Goal: Task Accomplishment & Management: Complete application form

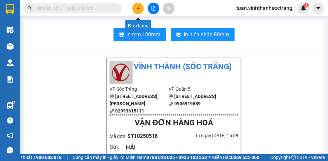
click at [141, 9] on button at bounding box center [138, 9] width 12 height 12
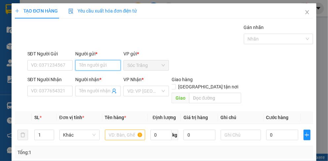
click at [101, 67] on input "Người gửi *" at bounding box center [98, 65] width 46 height 11
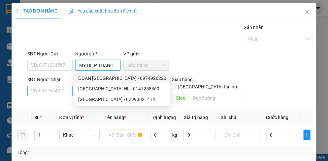
type input "MỸ HIỆP THÀNH"
click at [63, 90] on input "SĐT Người Nhận" at bounding box center [50, 91] width 46 height 11
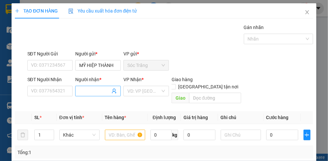
click at [79, 88] on input "Người nhận *" at bounding box center [94, 90] width 31 height 7
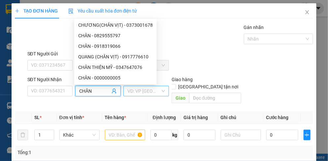
type input "CHÂN"
click at [136, 89] on input "search" at bounding box center [143, 91] width 33 height 10
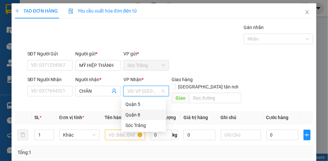
click at [134, 111] on div "Quận 8" at bounding box center [143, 114] width 37 height 7
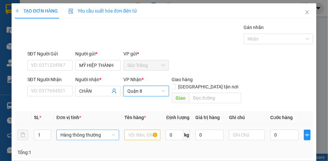
click at [74, 130] on span "Hàng thông thường" at bounding box center [87, 135] width 55 height 10
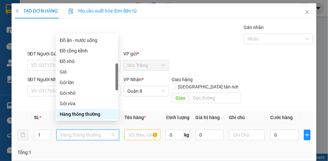
type input "T"
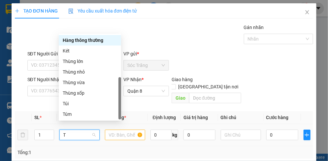
scroll to position [21, 0]
click at [76, 79] on div "Thùng vừa" at bounding box center [90, 82] width 54 height 7
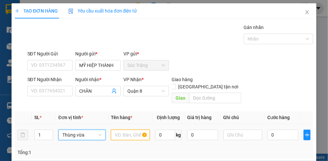
click at [122, 130] on input "text" at bounding box center [130, 135] width 39 height 11
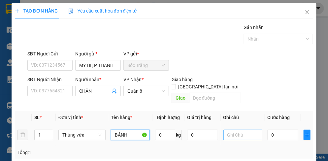
type input "BÁNH"
click at [234, 130] on input "text" at bounding box center [242, 135] width 39 height 11
type input "1 THÙNG"
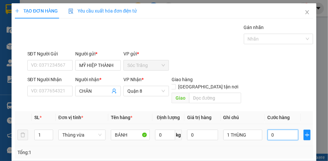
click at [276, 130] on input "0" at bounding box center [283, 135] width 31 height 11
type input "3"
type input "30"
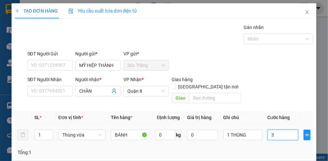
type input "30"
type input "300"
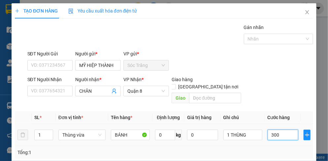
type input "3.000"
type input "30.000"
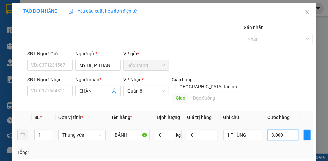
type input "30.000"
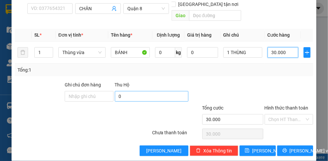
type input "30.000"
click at [133, 91] on input "0" at bounding box center [152, 96] width 74 height 11
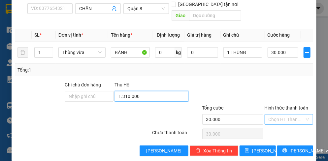
type input "1.310.000"
click at [272, 114] on input "Hình thức thanh toán" at bounding box center [287, 119] width 36 height 10
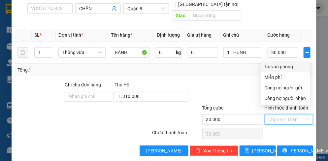
drag, startPoint x: 278, startPoint y: 68, endPoint x: 282, endPoint y: 68, distance: 3.3
click at [279, 68] on div "Tại văn phòng" at bounding box center [286, 66] width 42 height 7
type input "0"
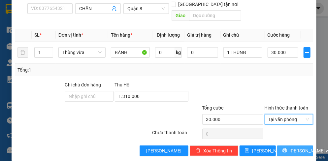
click at [298, 147] on span "[PERSON_NAME] và In" at bounding box center [313, 150] width 46 height 7
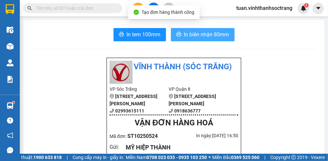
click at [217, 38] on span "In biên nhận 80mm" at bounding box center [206, 34] width 45 height 8
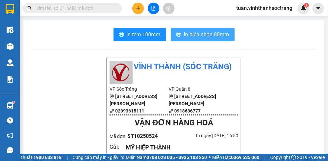
drag, startPoint x: 211, startPoint y: 32, endPoint x: 206, endPoint y: 29, distance: 5.3
click at [211, 32] on span "In biên nhận 80mm" at bounding box center [206, 34] width 45 height 8
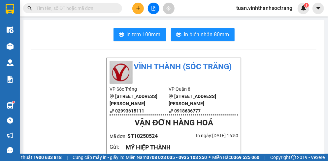
click at [70, 11] on input "text" at bounding box center [75, 8] width 78 height 7
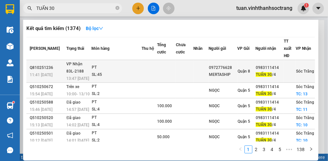
type input "TUẤN 30"
click at [136, 72] on div "SL: 45" at bounding box center [116, 74] width 49 height 7
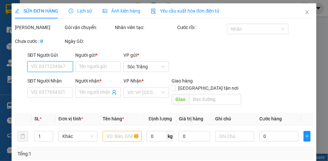
type input "0972776628"
type input "MERTASHIP"
type input "0983111414"
type input "TUẤN 30/4"
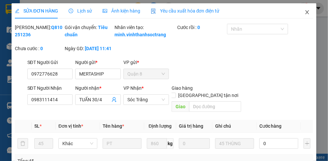
click at [305, 12] on icon "close" at bounding box center [307, 12] width 5 height 5
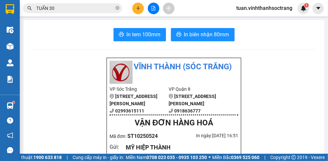
click at [103, 10] on input "TUẤN 30" at bounding box center [75, 8] width 78 height 7
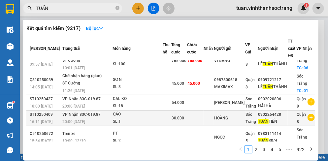
scroll to position [99, 0]
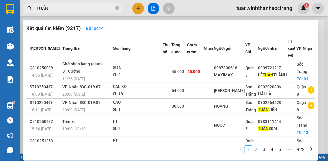
type input "TUẤN"
click at [257, 150] on link "2" at bounding box center [256, 149] width 7 height 7
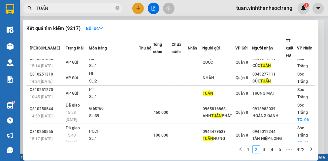
scroll to position [0, 0]
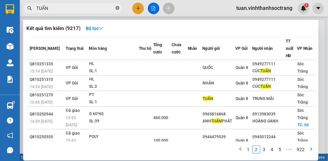
click at [116, 8] on icon "close-circle" at bounding box center [117, 8] width 4 height 4
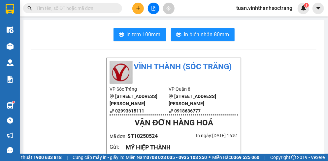
click at [97, 8] on input "text" at bounding box center [75, 8] width 78 height 7
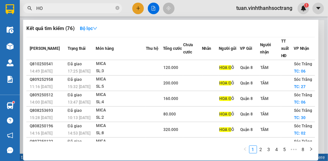
type input "H"
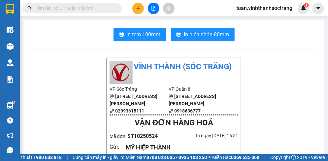
type input "D"
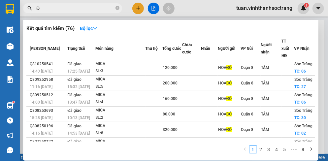
type input "ĐÔ"
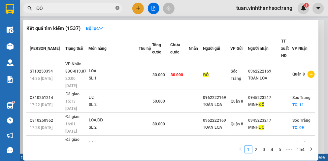
click at [118, 7] on icon "close-circle" at bounding box center [117, 8] width 4 height 4
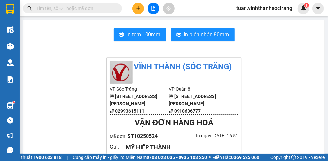
click at [104, 11] on input "text" at bounding box center [75, 8] width 78 height 7
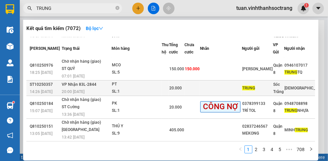
scroll to position [144, 0]
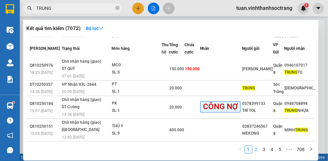
type input "TRUNG"
click at [255, 151] on link "2" at bounding box center [256, 149] width 7 height 7
click at [267, 149] on link "3" at bounding box center [264, 149] width 7 height 7
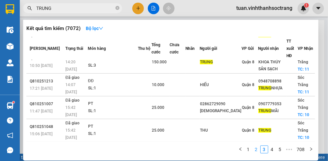
click at [256, 150] on link "2" at bounding box center [256, 149] width 7 height 7
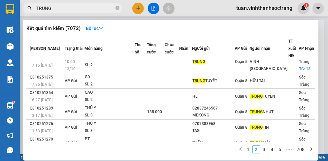
scroll to position [0, 0]
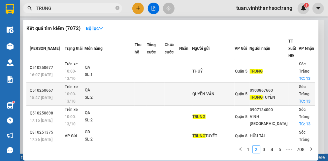
click at [90, 92] on div "QA" at bounding box center [109, 90] width 49 height 7
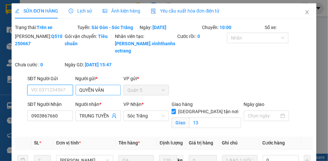
type input "QUYỀN VÂN"
type input "0903867660"
type input "TRUNG TUYỀN"
checkbox input "true"
type input "13"
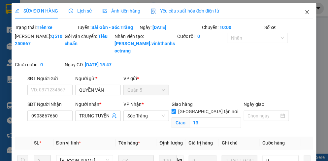
click at [305, 14] on icon "close" at bounding box center [307, 12] width 5 height 5
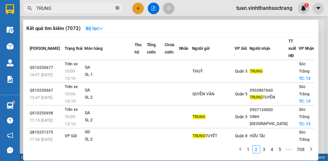
click at [117, 7] on icon "close-circle" at bounding box center [117, 8] width 4 height 4
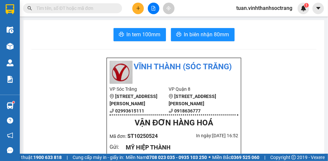
click at [103, 10] on input "text" at bounding box center [75, 8] width 78 height 7
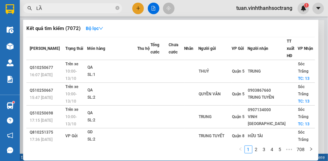
type input "LẦU"
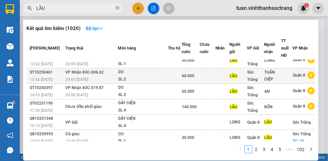
scroll to position [33, 0]
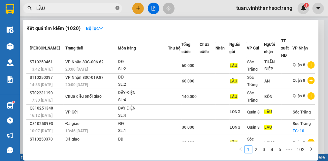
click at [116, 7] on icon "close-circle" at bounding box center [117, 8] width 4 height 4
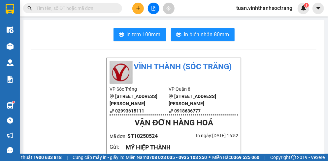
click at [101, 8] on input "text" at bounding box center [75, 8] width 78 height 7
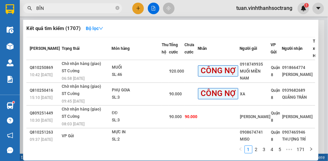
type input "BĨNH"
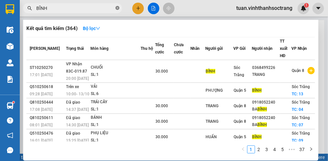
click at [117, 8] on icon "close-circle" at bounding box center [117, 8] width 4 height 4
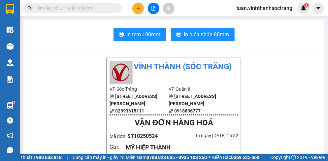
click at [65, 9] on input "text" at bounding box center [75, 8] width 78 height 7
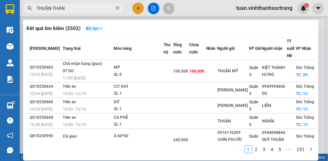
type input "THUẬN THÀNH"
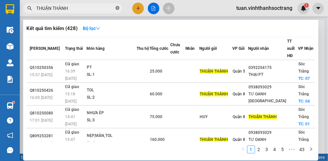
click at [116, 9] on icon "close-circle" at bounding box center [117, 8] width 4 height 4
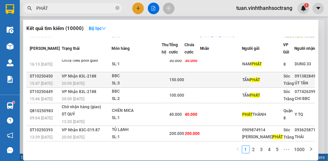
scroll to position [158, 0]
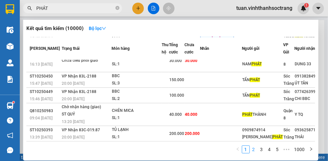
type input "PHÁT"
click at [253, 152] on link "2" at bounding box center [253, 149] width 7 height 7
click at [262, 152] on link "3" at bounding box center [261, 149] width 7 height 7
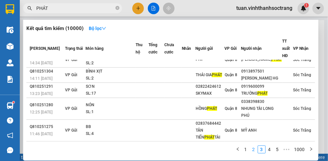
click at [255, 150] on link "2" at bounding box center [253, 149] width 7 height 7
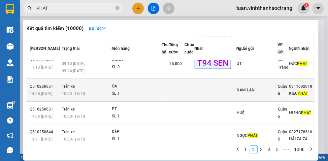
scroll to position [152, 0]
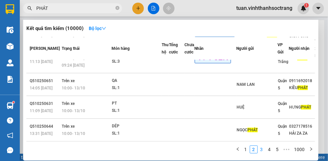
click at [261, 148] on link "3" at bounding box center [261, 149] width 7 height 7
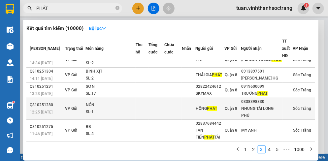
scroll to position [117, 0]
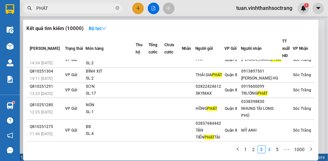
click at [272, 147] on link "4" at bounding box center [269, 149] width 7 height 7
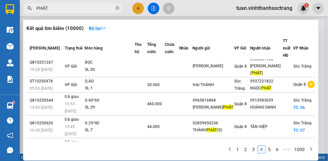
scroll to position [0, 0]
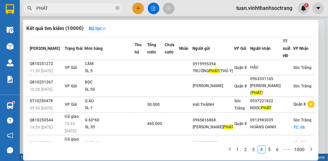
drag, startPoint x: 117, startPoint y: 8, endPoint x: 91, endPoint y: 9, distance: 26.1
click at [116, 8] on icon "close-circle" at bounding box center [117, 8] width 4 height 4
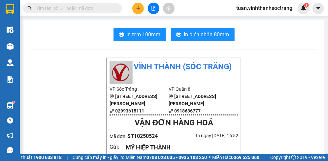
click at [91, 9] on input "text" at bounding box center [75, 8] width 78 height 7
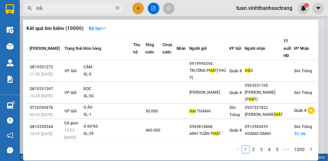
type input "HẬU"
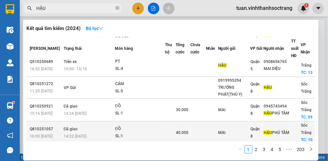
scroll to position [33, 0]
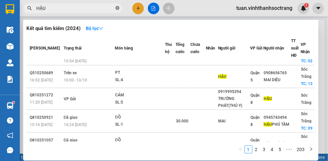
click at [118, 9] on icon "close-circle" at bounding box center [117, 8] width 4 height 4
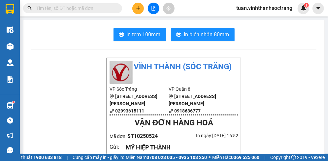
click at [109, 8] on input "text" at bounding box center [75, 8] width 78 height 7
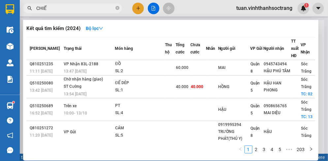
type input "CHIẾN"
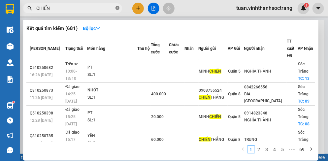
click at [117, 6] on icon "close-circle" at bounding box center [117, 8] width 4 height 4
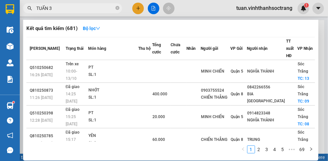
type input "TUẤN 30"
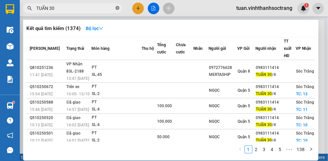
click at [118, 9] on icon "close-circle" at bounding box center [117, 8] width 4 height 4
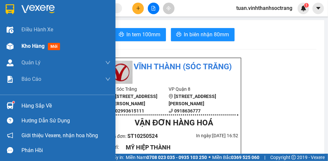
click at [37, 45] on span "Kho hàng" at bounding box center [32, 46] width 23 height 6
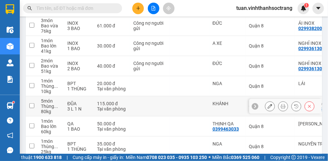
scroll to position [198, 0]
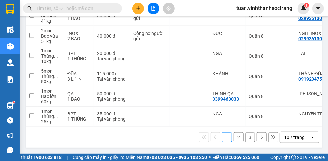
click at [288, 141] on div "10 / trang" at bounding box center [294, 137] width 20 height 7
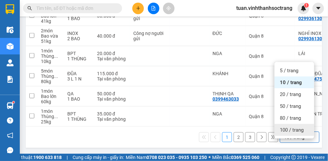
click at [292, 127] on span "100 / trang" at bounding box center [292, 130] width 24 height 7
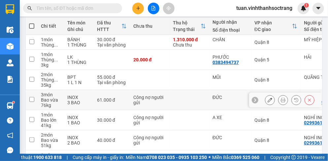
scroll to position [58, 0]
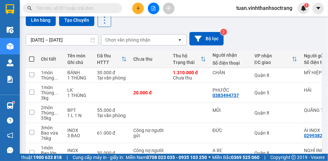
click at [136, 10] on icon "plus" at bounding box center [138, 8] width 5 height 5
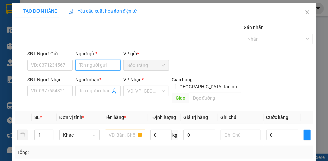
click at [95, 66] on input "Người gửi *" at bounding box center [98, 65] width 46 height 11
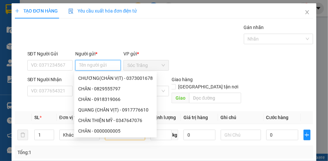
type input "Y"
type input "Ý DÚT"
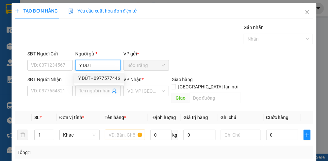
click at [97, 79] on div "Ý DÚT - 0977577446" at bounding box center [99, 78] width 42 height 7
type input "0977577446"
type input "Ý DÚT"
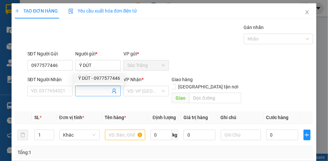
click at [91, 89] on input "Người nhận *" at bounding box center [94, 90] width 31 height 7
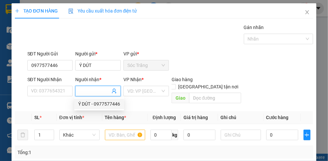
drag, startPoint x: 94, startPoint y: 104, endPoint x: 99, endPoint y: 104, distance: 4.6
click at [96, 104] on div "Ý DÚT - 0977577446" at bounding box center [99, 103] width 42 height 7
type input "0977577446"
type input "Ý DÚT"
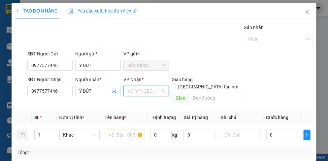
click at [144, 90] on input "search" at bounding box center [143, 91] width 33 height 10
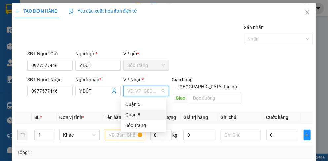
click at [133, 116] on div "Quận 8" at bounding box center [143, 114] width 37 height 7
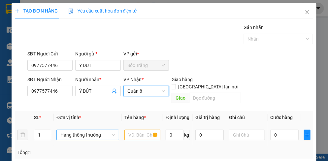
click at [85, 130] on span "Hàng thông thường" at bounding box center [87, 135] width 55 height 10
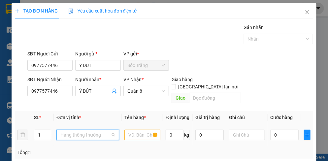
scroll to position [106, 0]
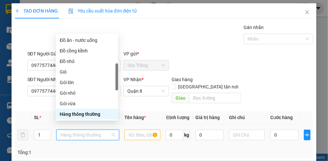
type input "B"
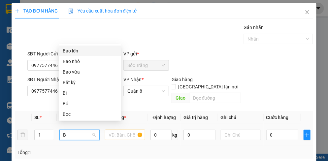
click at [71, 52] on div "Bao lớn" at bounding box center [90, 50] width 54 height 7
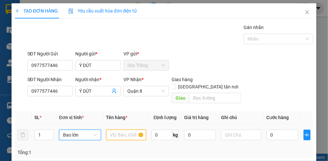
click at [129, 133] on div at bounding box center [126, 134] width 40 height 13
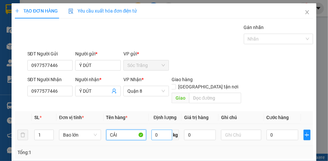
type input "CẢI"
click at [164, 130] on input "0" at bounding box center [161, 135] width 21 height 11
type input "60"
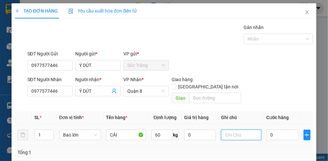
click at [235, 130] on input "text" at bounding box center [241, 135] width 40 height 11
type input "1 BAO"
click at [276, 130] on input "0" at bounding box center [283, 135] width 32 height 11
type input "4"
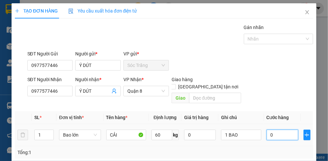
type input "4"
type input "45"
type input "450"
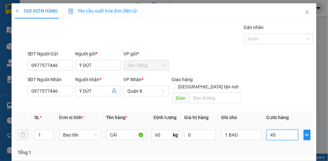
type input "450"
type input "4.500"
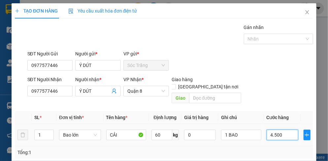
type input "45.000"
click at [259, 40] on div at bounding box center [275, 39] width 60 height 8
type input "45.000"
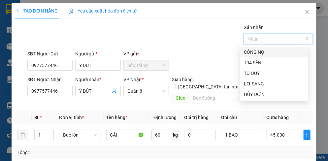
click at [257, 50] on div "CÔNG NỢ" at bounding box center [274, 51] width 60 height 7
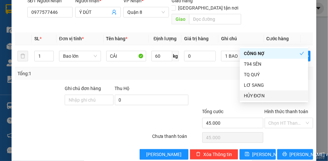
scroll to position [84, 0]
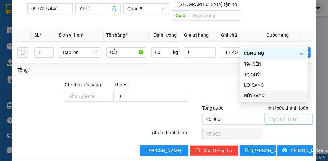
click at [269, 114] on input "Hình thức thanh toán" at bounding box center [287, 119] width 36 height 10
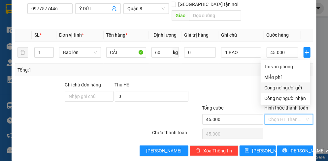
click at [277, 90] on div "Công nợ người gửi" at bounding box center [286, 87] width 42 height 7
type input "0"
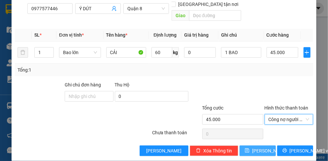
click at [253, 147] on span "[PERSON_NAME]" at bounding box center [269, 150] width 35 height 7
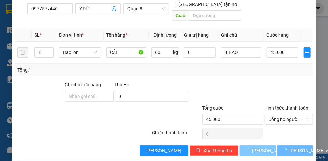
type input "0"
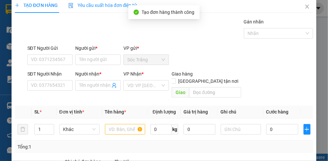
scroll to position [0, 0]
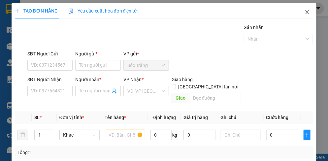
click at [305, 13] on icon "close" at bounding box center [307, 12] width 5 height 5
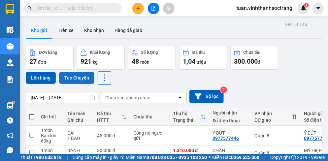
click at [71, 76] on button "Tạo Chuyến" at bounding box center [76, 78] width 35 height 12
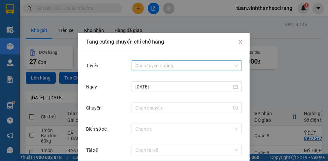
click at [149, 66] on input "Tuyến" at bounding box center [185, 66] width 98 height 10
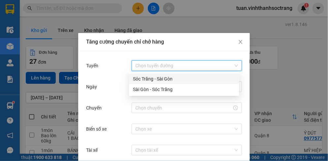
click at [147, 80] on div "Sóc Trăng - Sài Gòn" at bounding box center [184, 78] width 102 height 7
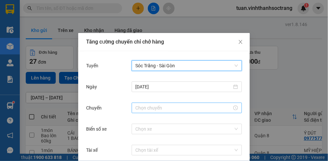
click at [153, 109] on input "Chuyến" at bounding box center [184, 107] width 96 height 7
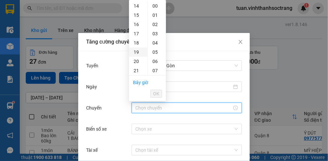
click at [136, 53] on div "19" at bounding box center [138, 52] width 18 height 9
type input "19:00"
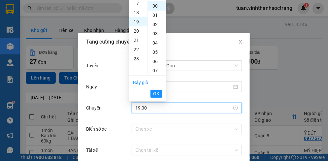
scroll to position [176, 0]
click at [158, 92] on span "OK" at bounding box center [156, 93] width 6 height 7
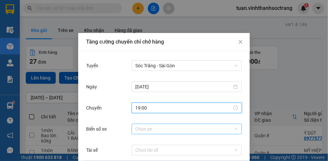
click at [142, 129] on input "Biển số xe" at bounding box center [185, 129] width 98 height 10
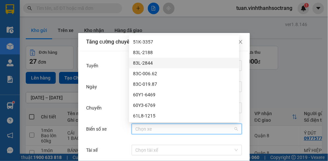
click at [142, 63] on div "83L-2844" at bounding box center [184, 62] width 102 height 7
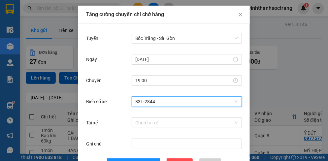
scroll to position [51, 0]
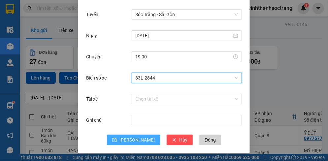
click at [133, 137] on span "[PERSON_NAME]" at bounding box center [136, 139] width 35 height 7
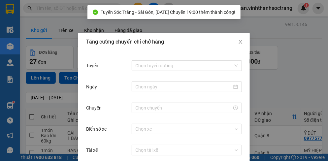
scroll to position [0, 0]
click at [239, 43] on icon "close" at bounding box center [241, 42] width 4 height 4
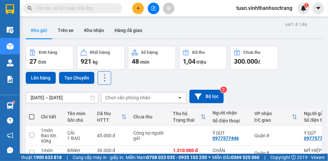
click at [33, 115] on span at bounding box center [31, 116] width 5 height 5
click at [32, 113] on input "checkbox" at bounding box center [32, 113] width 0 height 0
checkbox input "true"
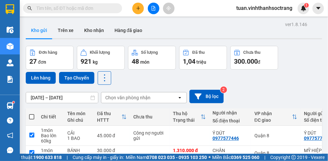
checkbox input "true"
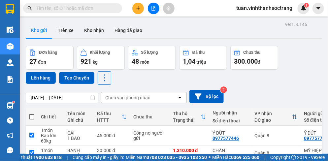
checkbox input "true"
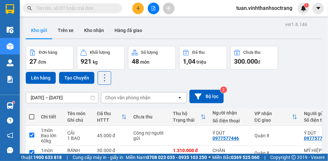
checkbox input "true"
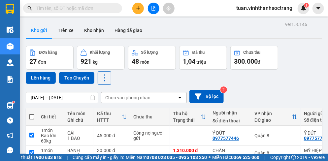
checkbox input "true"
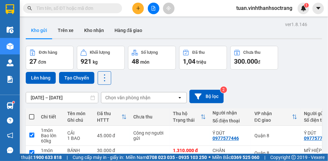
checkbox input "true"
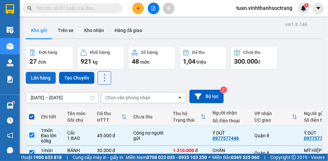
click at [43, 78] on button "Lên hàng" at bounding box center [41, 78] width 30 height 12
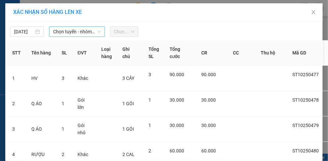
click at [67, 35] on span "Chọn tuyến - nhóm tuyến" at bounding box center [77, 32] width 48 height 10
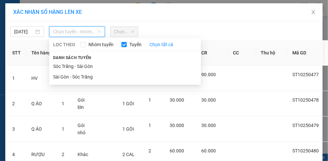
drag, startPoint x: 76, startPoint y: 69, endPoint x: 81, endPoint y: 63, distance: 8.2
click at [76, 69] on li "Sóc Trăng - Sài Gòn" at bounding box center [125, 66] width 152 height 11
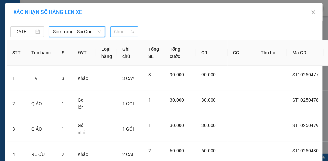
click at [120, 34] on span "Chọn chuyến" at bounding box center [124, 32] width 20 height 10
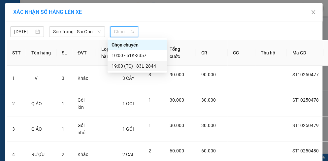
click at [141, 64] on div "19:00 (TC) - 83L-2844" at bounding box center [137, 65] width 51 height 7
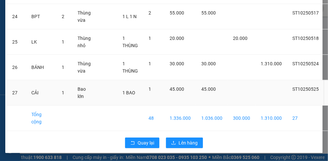
scroll to position [726, 0]
click at [184, 139] on span "Lên hàng" at bounding box center [187, 142] width 19 height 7
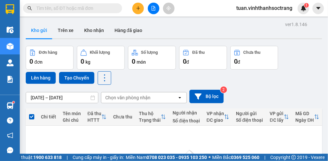
click at [76, 9] on input "text" at bounding box center [75, 8] width 78 height 7
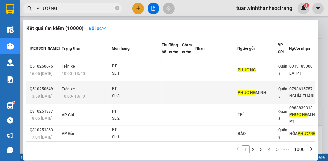
scroll to position [150, 0]
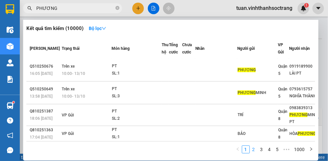
type input "PHƯƠNG"
click at [255, 150] on link "2" at bounding box center [253, 149] width 7 height 7
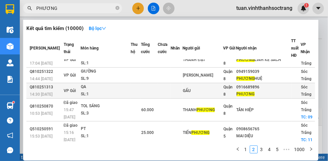
scroll to position [0, 0]
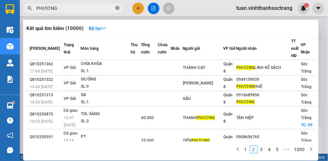
click at [116, 9] on icon "close-circle" at bounding box center [117, 8] width 4 height 4
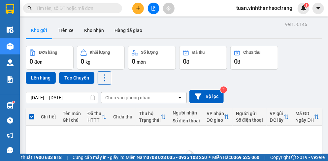
click at [102, 9] on input "text" at bounding box center [75, 8] width 78 height 7
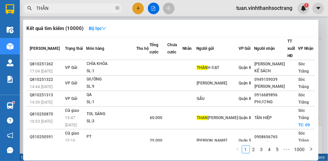
type input "THẮNG"
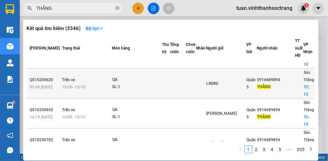
scroll to position [33, 0]
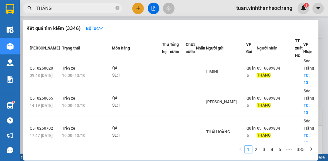
click at [117, 7] on icon "close-circle" at bounding box center [117, 8] width 4 height 4
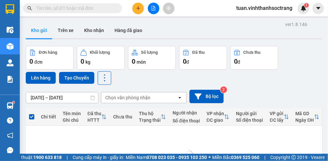
click at [99, 9] on input "text" at bounding box center [75, 8] width 78 height 7
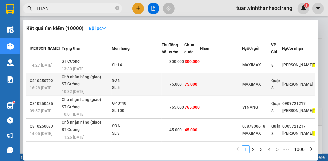
scroll to position [172, 0]
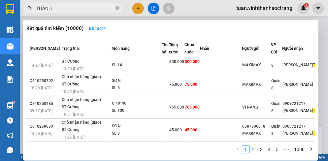
type input "THÀNH"
click at [256, 149] on link "2" at bounding box center [253, 149] width 7 height 7
click at [262, 150] on link "3" at bounding box center [261, 149] width 7 height 7
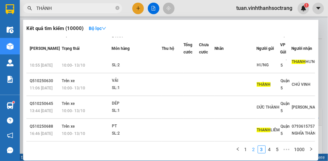
scroll to position [144, 0]
click at [255, 150] on link "2" at bounding box center [253, 149] width 7 height 7
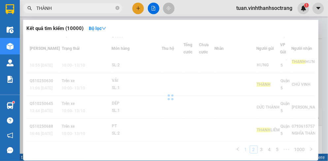
scroll to position [134, 0]
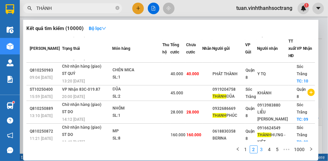
click at [263, 151] on link "3" at bounding box center [261, 149] width 7 height 7
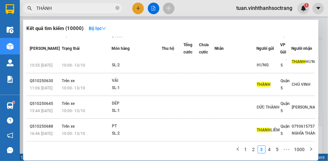
scroll to position [144, 0]
click at [271, 150] on link "4" at bounding box center [269, 149] width 7 height 7
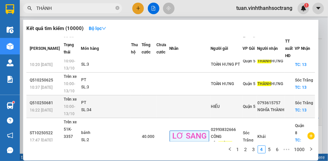
scroll to position [150, 0]
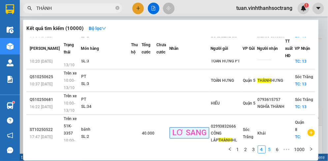
click at [268, 152] on link "5" at bounding box center [269, 149] width 7 height 7
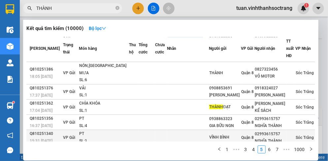
scroll to position [147, 0]
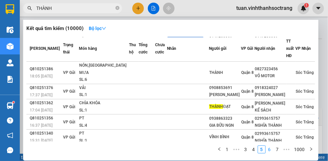
click at [269, 150] on link "6" at bounding box center [269, 149] width 7 height 7
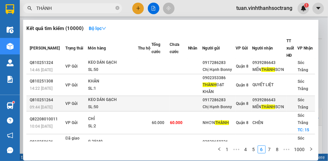
scroll to position [0, 0]
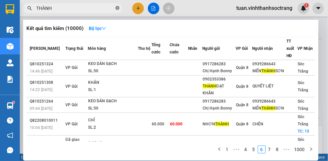
click at [116, 7] on icon "close-circle" at bounding box center [117, 8] width 4 height 4
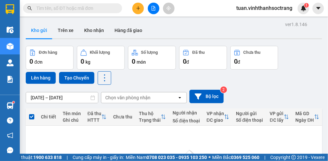
click at [263, 97] on div "[DATE] – [DATE] Press the down arrow key to interact with the calendar and sele…" at bounding box center [174, 97] width 296 height 14
